Goal: Task Accomplishment & Management: Complete application form

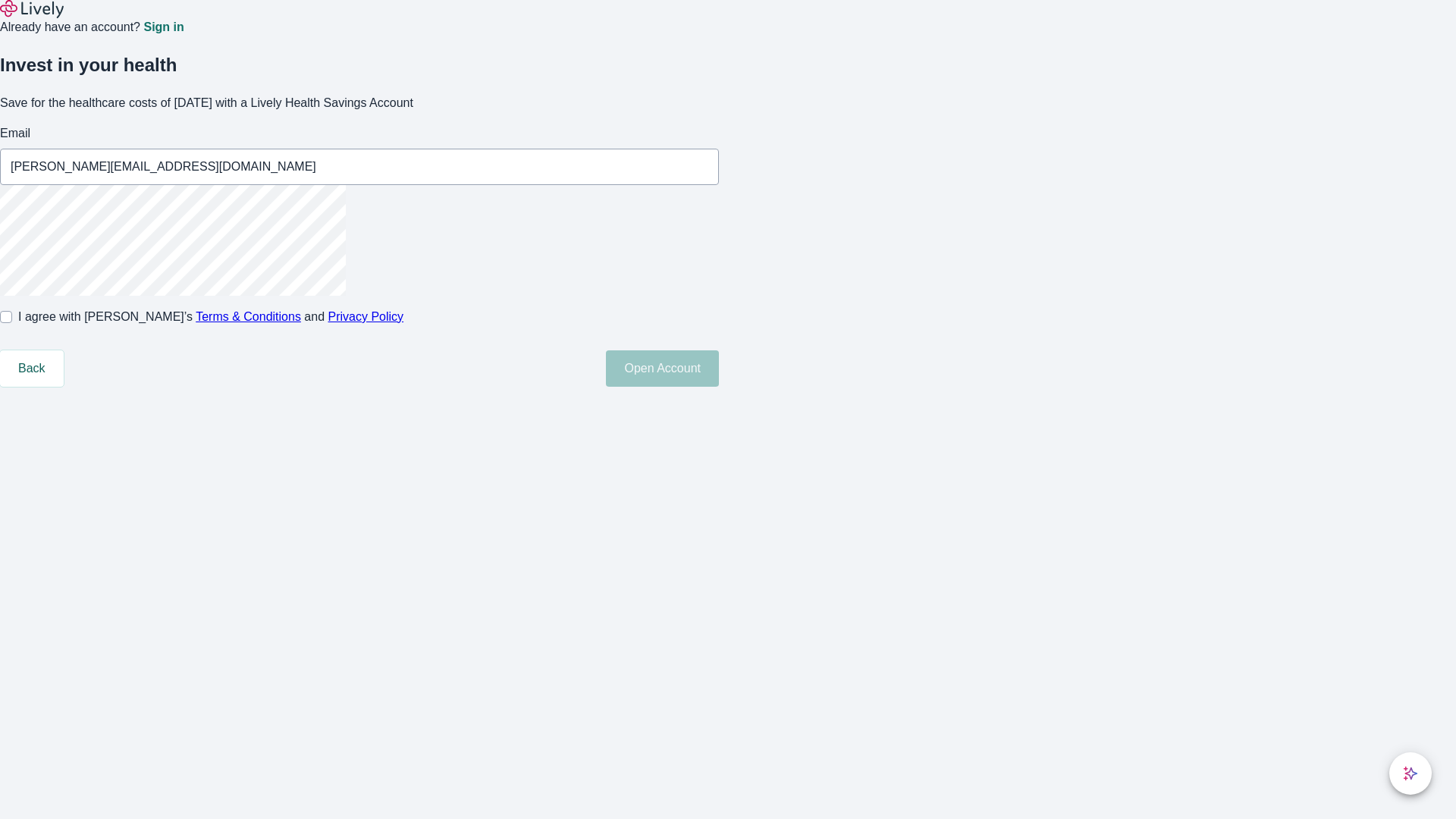
click at [12, 323] on input "I agree with Lively’s Terms & Conditions and Privacy Policy" at bounding box center [6, 317] width 12 height 12
checkbox input "true"
click at [719, 387] on button "Open Account" at bounding box center [662, 369] width 113 height 37
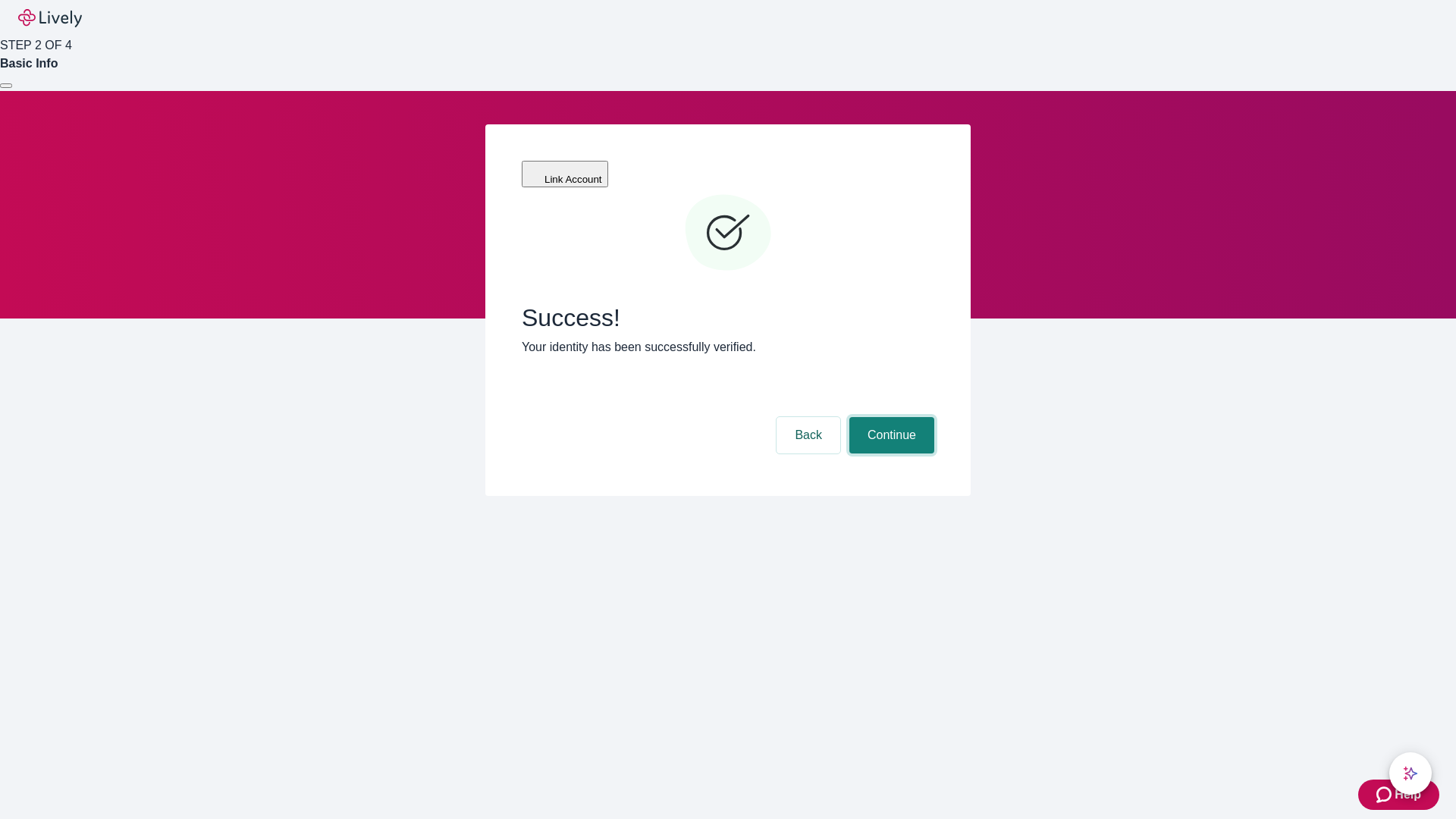
click at [890, 417] on button "Continue" at bounding box center [891, 436] width 85 height 37
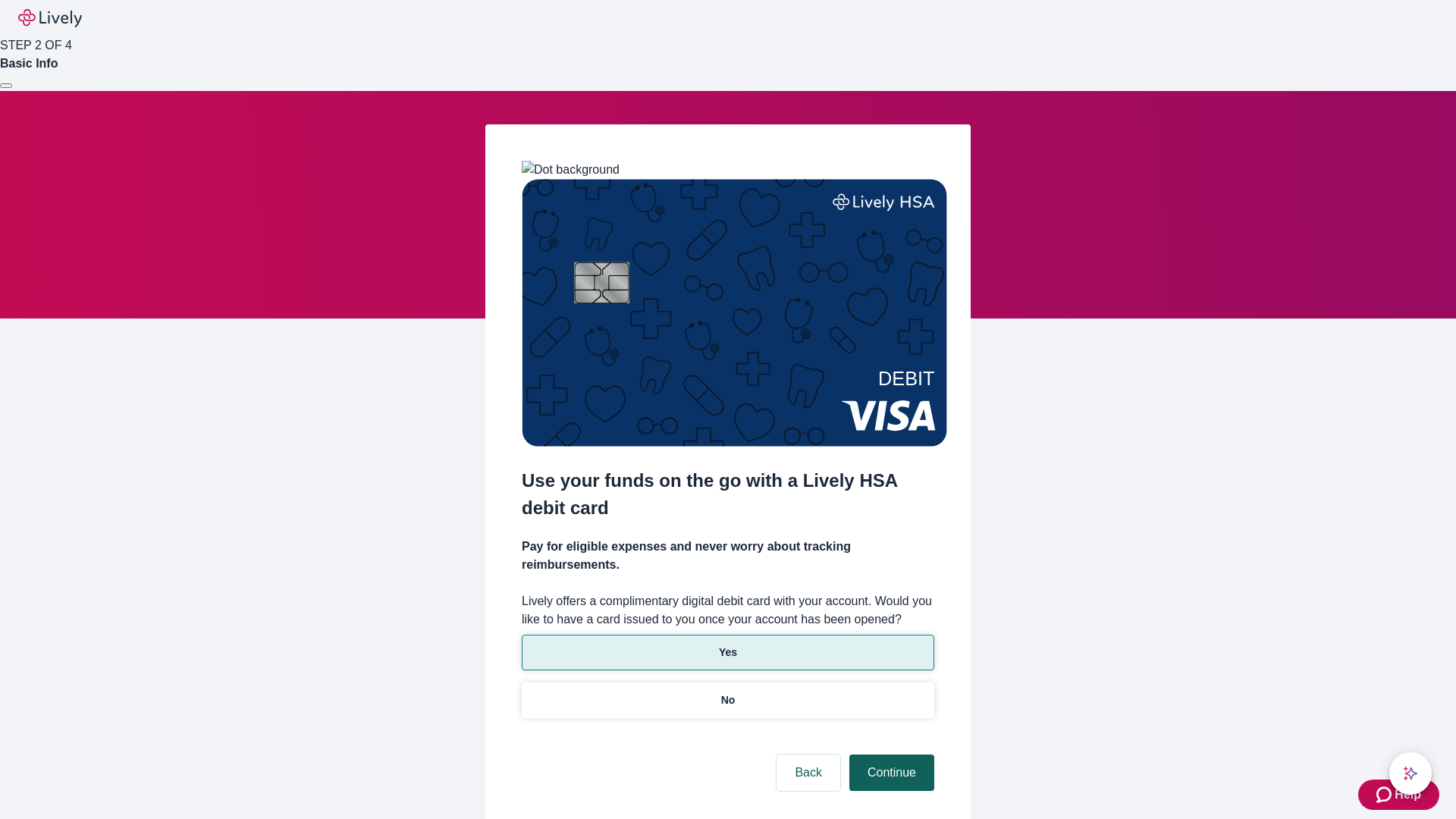
click at [728, 645] on p "Yes" at bounding box center [728, 653] width 18 height 16
click at [890, 755] on button "Continue" at bounding box center [891, 773] width 85 height 37
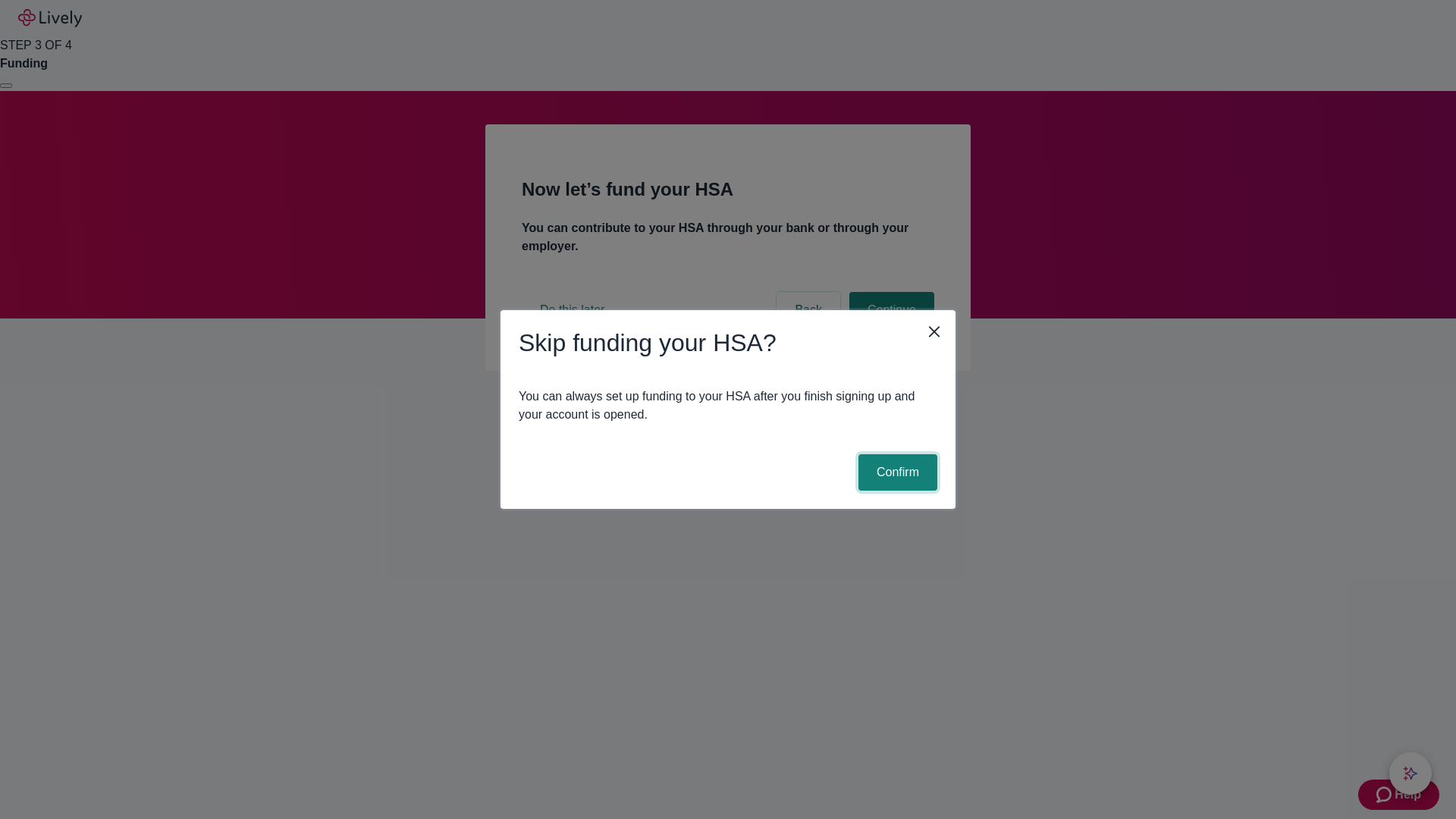
click at [896, 472] on button "Confirm" at bounding box center [897, 472] width 79 height 37
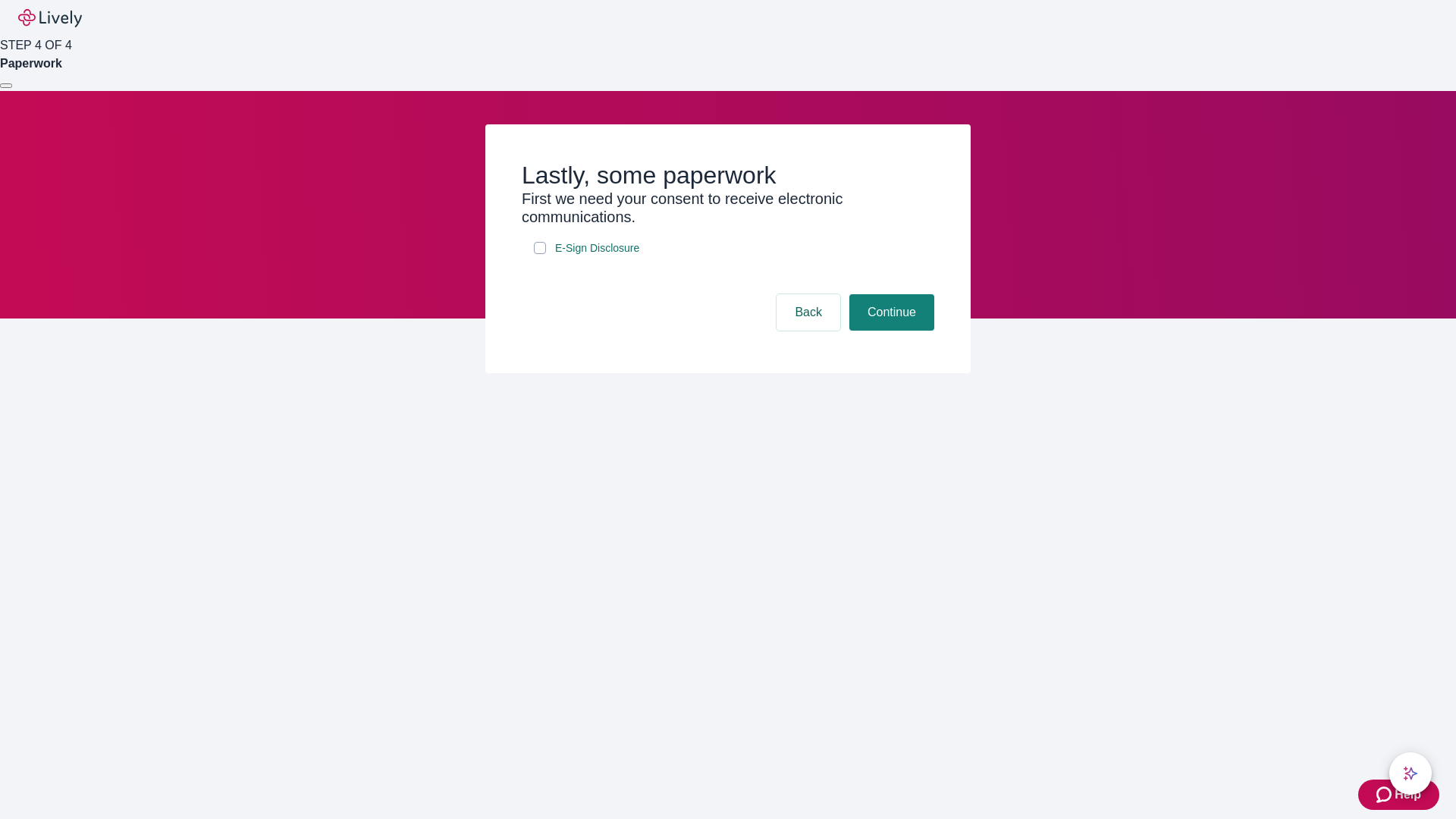
click at [540, 254] on input "E-Sign Disclosure" at bounding box center [540, 248] width 12 height 12
checkbox input "true"
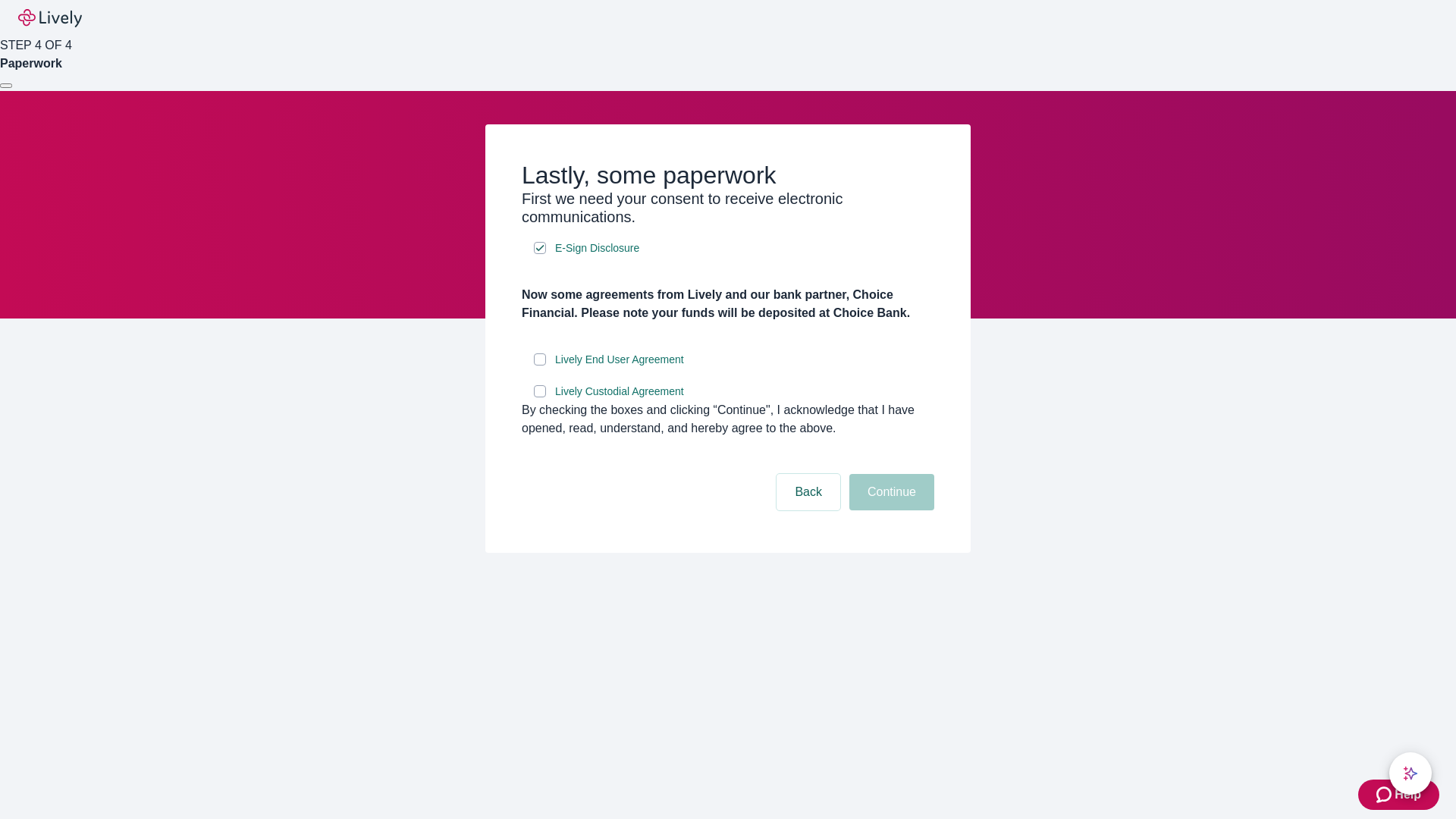
click at [540, 366] on input "Lively End User Agreement" at bounding box center [540, 360] width 12 height 12
checkbox input "true"
click at [540, 397] on input "Lively Custodial Agreement" at bounding box center [540, 391] width 12 height 12
checkbox input "true"
click at [890, 511] on button "Continue" at bounding box center [891, 492] width 85 height 37
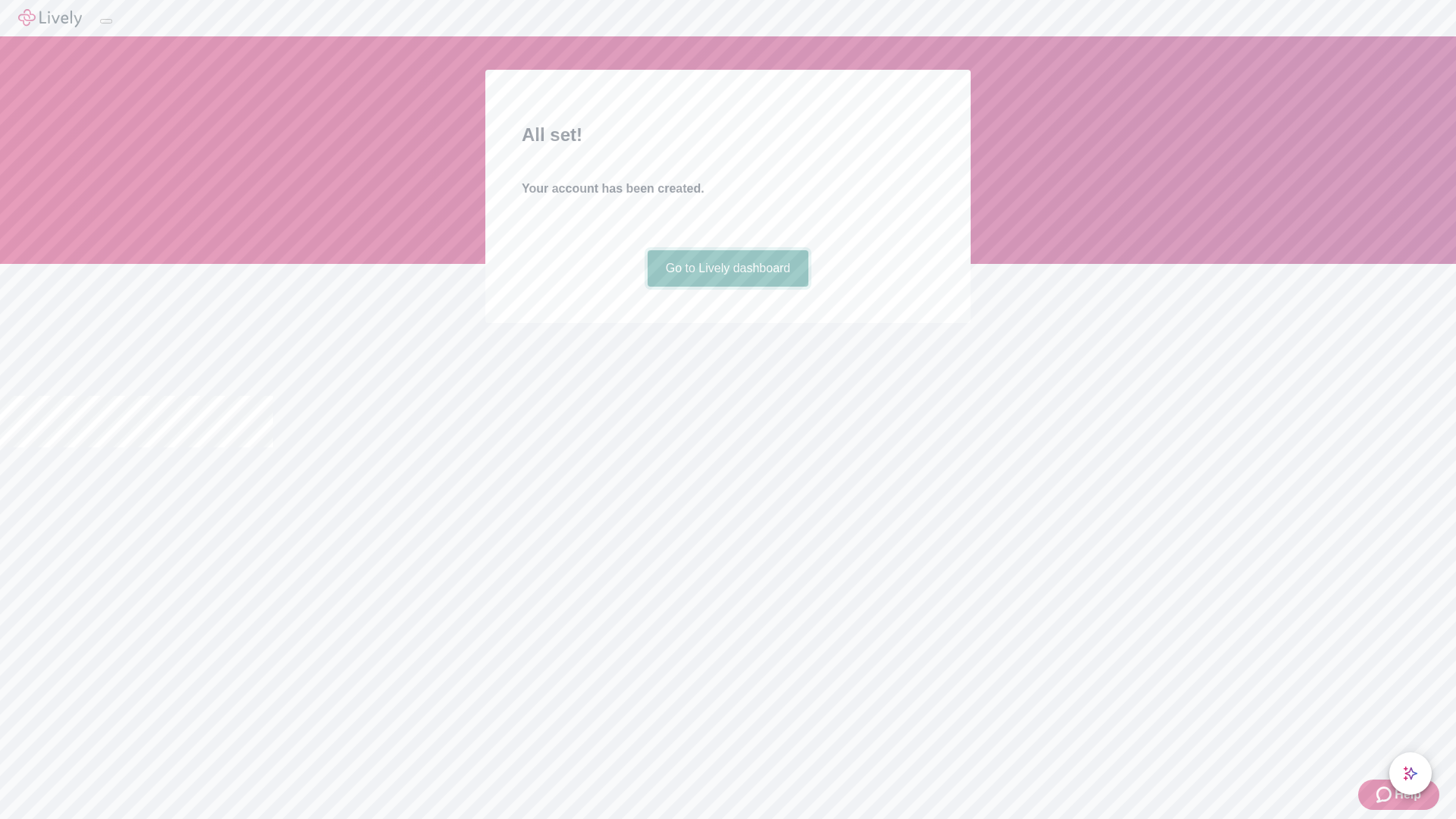
click at [728, 287] on link "Go to Lively dashboard" at bounding box center [728, 268] width 161 height 37
